Goal: Information Seeking & Learning: Understand process/instructions

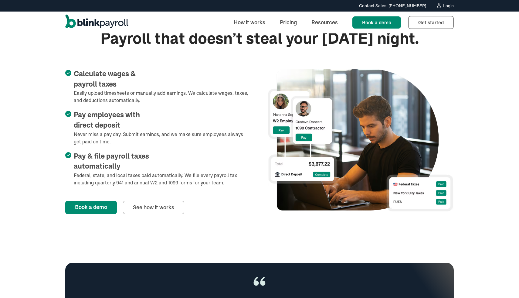
scroll to position [240, 0]
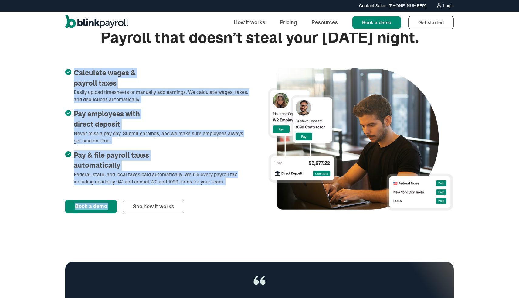
drag, startPoint x: 228, startPoint y: 185, endPoint x: 52, endPoint y: 70, distance: 209.9
click at [52, 70] on div "Full-Service payroll Payroll that doesn’t steal your Friday night. Calculate wa…" at bounding box center [259, 110] width 519 height 253
copy div "Calculate wages & payroll taxes Easily upload timesheets or manually add earnin…"
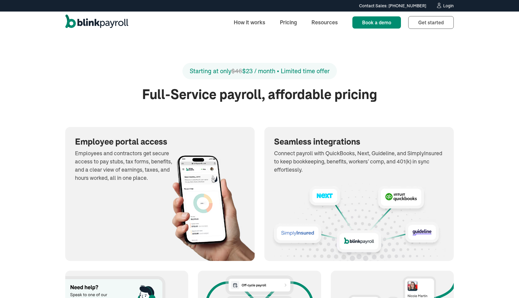
scroll to position [607, 0]
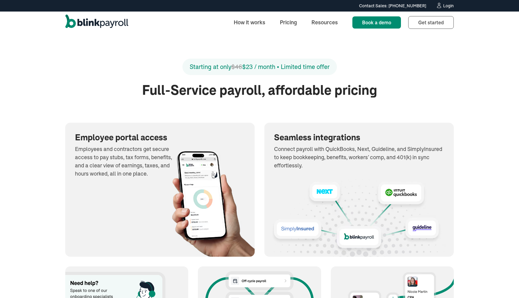
click at [124, 176] on p "Employees and contractors get secure access to pay stubs, tax forms, benefits, …" at bounding box center [127, 161] width 104 height 33
drag, startPoint x: 76, startPoint y: 134, endPoint x: 153, endPoint y: 170, distance: 85.3
click at [153, 170] on div "Employee portal access Employees and contractors get secure access to pay stubs…" at bounding box center [159, 190] width 189 height 134
copy h3
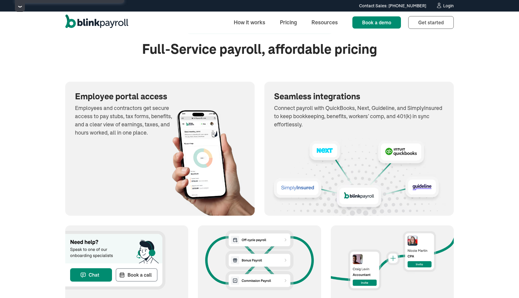
scroll to position [648, 0]
click at [325, 123] on p "Connect payroll with QuickBooks, Next, Guideline, and SimplyInsured to keep boo…" at bounding box center [359, 116] width 170 height 25
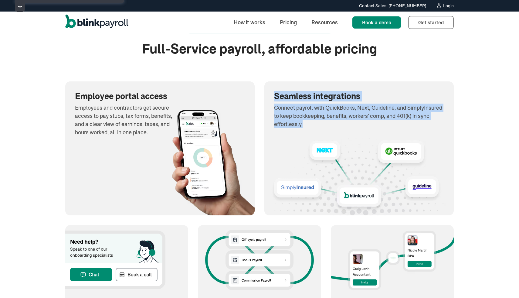
drag, startPoint x: 310, startPoint y: 125, endPoint x: 272, endPoint y: 99, distance: 46.4
click at [272, 98] on div "Seamless integrations Connect payroll with QuickBooks, Next, Guideline, and Sim…" at bounding box center [358, 109] width 189 height 57
copy div "Seamless integrations Connect payroll with QuickBooks, Next, Guideline, and Sim…"
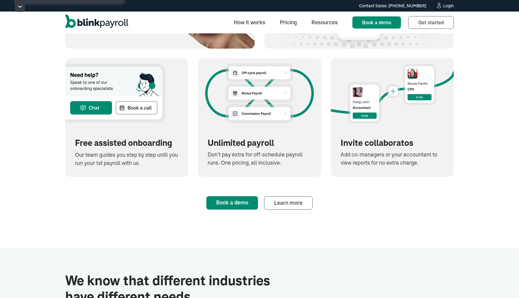
scroll to position [807, 0]
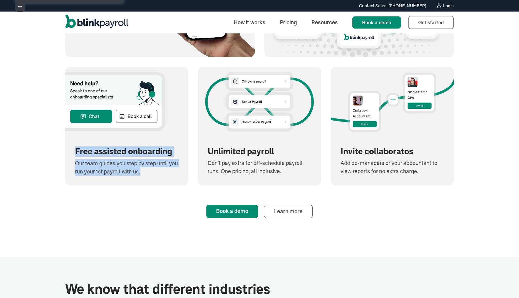
drag, startPoint x: 153, startPoint y: 172, endPoint x: 74, endPoint y: 154, distance: 81.5
click at [74, 154] on div "Free assisted onboarding Our team guides you step by step until you run your 1s…" at bounding box center [126, 161] width 123 height 49
copy div "Free assisted onboarding Our team guides you step by step until you run your 1s…"
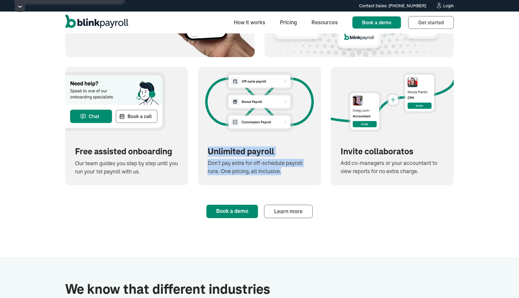
drag, startPoint x: 291, startPoint y: 174, endPoint x: 202, endPoint y: 154, distance: 90.6
click at [202, 154] on div "Unlimited payroll Don’t pay extra for off-schedule payroll runs. One pricing, a…" at bounding box center [259, 161] width 123 height 49
copy div "Unlimited payroll Don’t pay extra for off-schedule payroll runs. One pricing, a…"
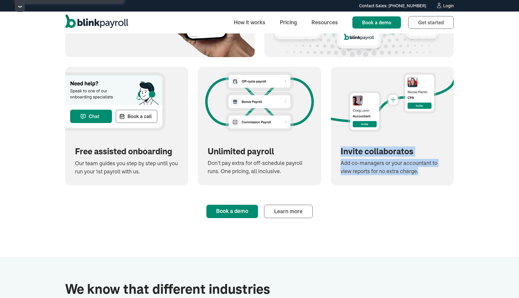
drag, startPoint x: 424, startPoint y: 177, endPoint x: 331, endPoint y: 144, distance: 99.1
click at [331, 144] on div "Invite collaboratos Add co-managers or your accountant to view reports for no e…" at bounding box center [392, 161] width 123 height 49
copy div "Invite collaboratos Add co-managers or your accountant to view reports for no e…"
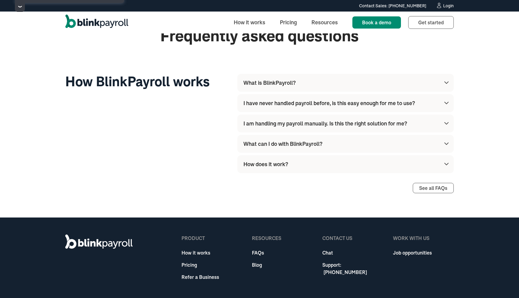
scroll to position [1714, 0]
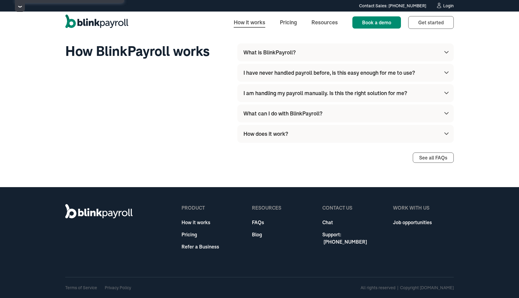
click at [250, 25] on link "How it works" at bounding box center [249, 22] width 41 height 13
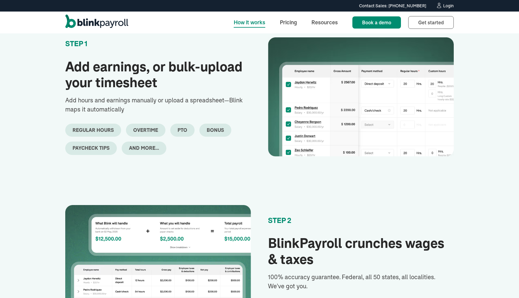
scroll to position [164, 0]
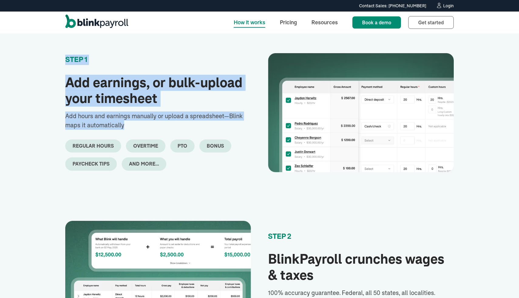
drag, startPoint x: 62, startPoint y: 57, endPoint x: 143, endPoint y: 123, distance: 104.6
click at [143, 123] on div "STEP 1 Add earnings, or bulk-upload your timesheet Add hours and earnings manua…" at bounding box center [259, 300] width 519 height 543
copy div "STEP 1 Add earnings, or bulk-upload your timesheet Add hours and earnings manua…"
click at [89, 65] on div "STEP 1 Add earnings, or bulk-upload your timesheet Add hours and earnings manua…" at bounding box center [158, 113] width 186 height 116
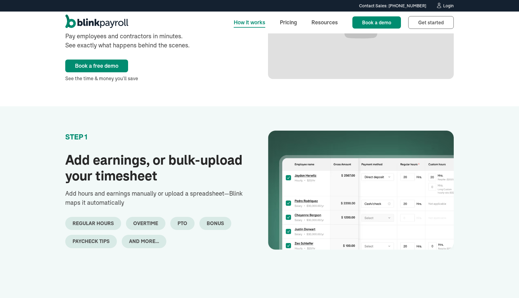
scroll to position [40, 0]
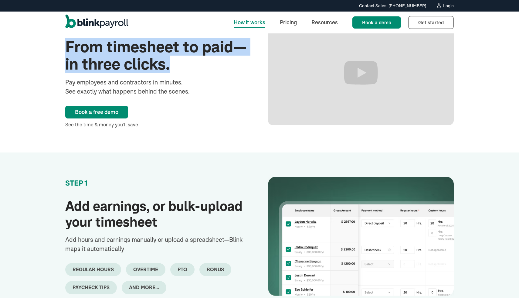
drag, startPoint x: 66, startPoint y: 41, endPoint x: 175, endPoint y: 72, distance: 113.8
click at [175, 72] on h1 "From timesheet to paid—in three clicks." at bounding box center [158, 55] width 186 height 35
copy h1 "From timesheet to paid—in three clicks."
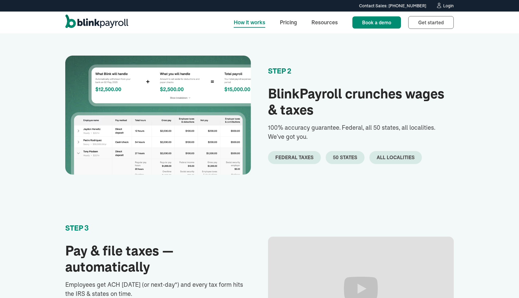
scroll to position [332, 0]
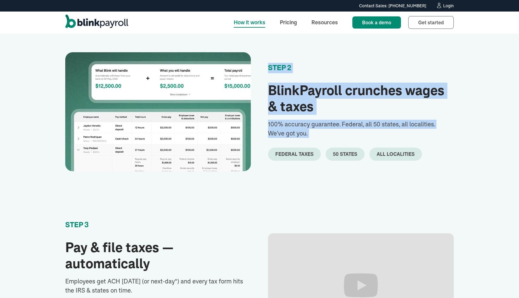
drag, startPoint x: 270, startPoint y: 68, endPoint x: 315, endPoint y: 139, distance: 84.6
click at [315, 139] on div "STEP 2 BlinkPayroll crunches wages & taxes 100% accuracy guarantee. Federal, al…" at bounding box center [361, 112] width 186 height 98
copy div "STEP 2 BlinkPayroll crunches wages & taxes 100% accuracy guarantee. Federal, al…"
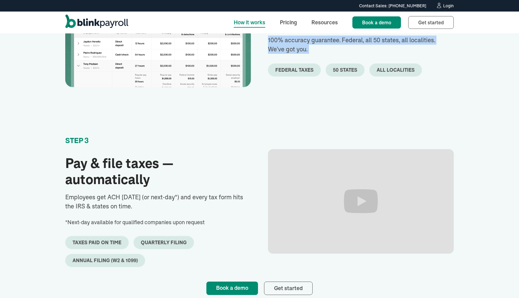
scroll to position [424, 0]
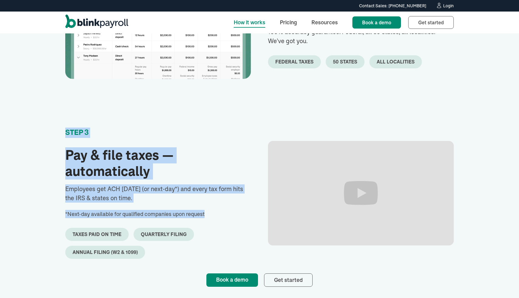
drag, startPoint x: 61, startPoint y: 133, endPoint x: 217, endPoint y: 218, distance: 177.5
click at [217, 218] on div "STEP 1 Add earnings, or bulk-upload your timesheet Add hours and earnings manua…" at bounding box center [259, 39] width 519 height 543
copy div "STEP 3 Pay & file taxes —automatically Employees get ACH [DATE] (or next‑day*) …"
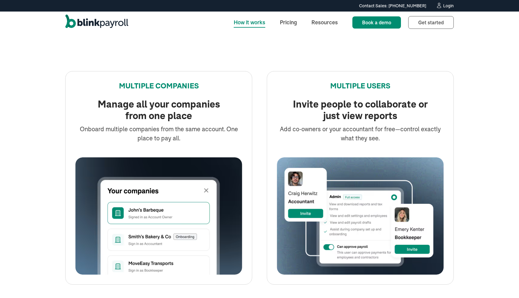
scroll to position [706, 0]
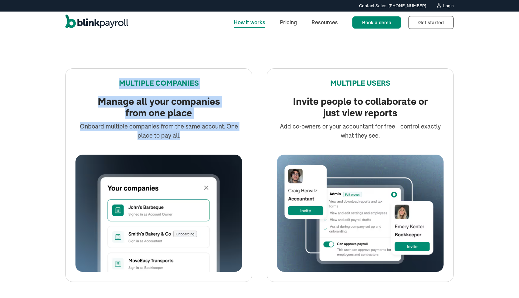
drag, startPoint x: 120, startPoint y: 82, endPoint x: 195, endPoint y: 137, distance: 93.0
click at [195, 137] on div "MULTIPLE COMPANIES Manage all your companies from one place Onboard multiple co…" at bounding box center [158, 108] width 167 height 61
copy div "MULTIPLE COMPANIES Manage all your companies from one place Onboard multiple co…"
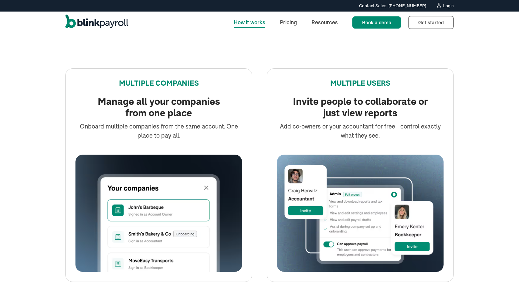
click at [378, 93] on div "MULTIPLE USERS" at bounding box center [360, 87] width 167 height 18
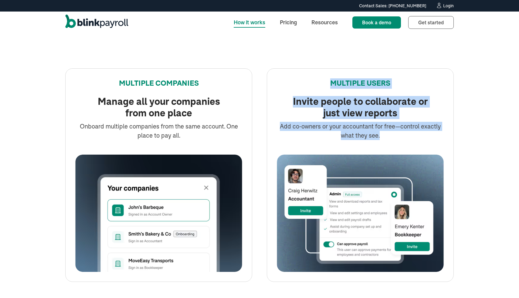
drag, startPoint x: 328, startPoint y: 83, endPoint x: 386, endPoint y: 133, distance: 76.4
click at [386, 134] on div "MULTIPLE USERS Invite people to collaborate or just view reports Add co‑owners …" at bounding box center [360, 108] width 167 height 61
copy div "MULTIPLE USERS Invite people to collaborate or just view reports Add co‑owners …"
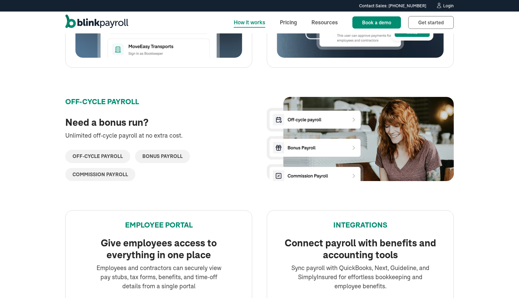
scroll to position [923, 0]
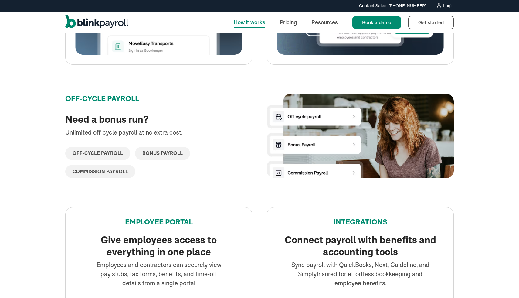
click at [83, 97] on div "OFF-CYCLE PAYROLL" at bounding box center [146, 99] width 163 height 10
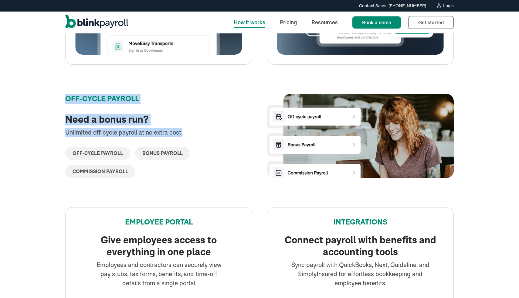
drag, startPoint x: 67, startPoint y: 100, endPoint x: 200, endPoint y: 131, distance: 136.4
click at [200, 131] on div "OFF-CYCLE PAYROLL Need a bonus run? Unlimited off-cycle payroll at no extra cos…" at bounding box center [146, 136] width 163 height 84
copy div "OFF-CYCLE PAYROLL Need a bonus run? Unlimited off-cycle payroll at no extra cos…"
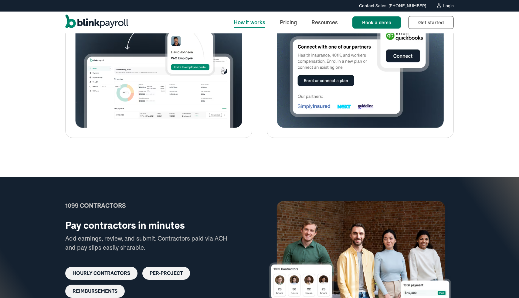
scroll to position [1216, 0]
